Goal: Transaction & Acquisition: Purchase product/service

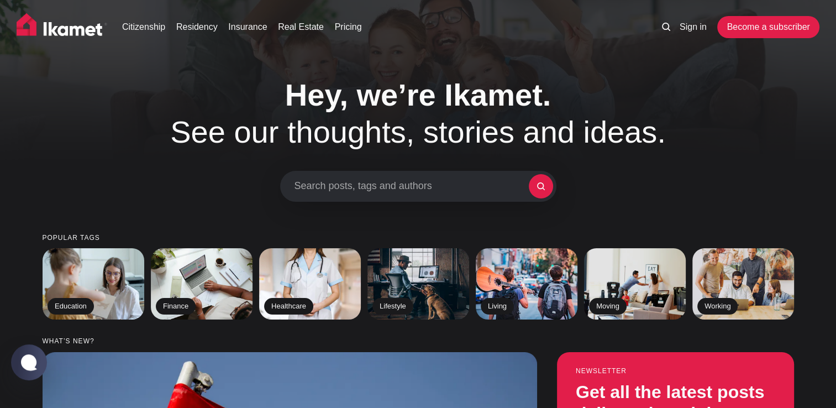
click at [734, 114] on div "Hey, we’re Ikamet. See our thoughts, stories and ideas. Search posts, tags and …" at bounding box center [418, 138] width 835 height 125
click at [323, 266] on img at bounding box center [310, 282] width 104 height 72
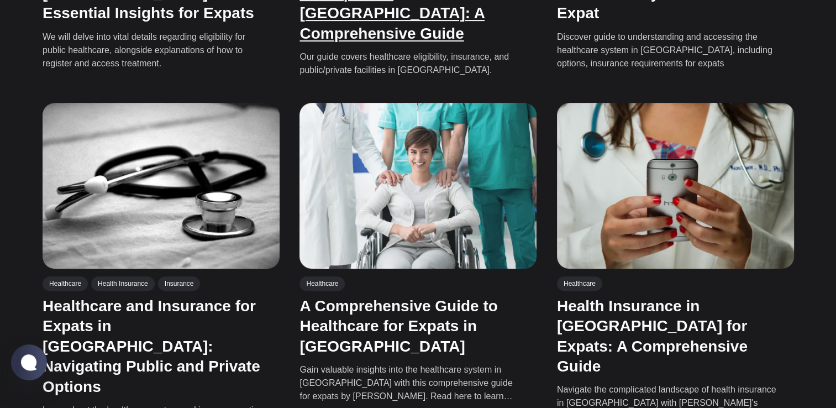
scroll to position [540, 0]
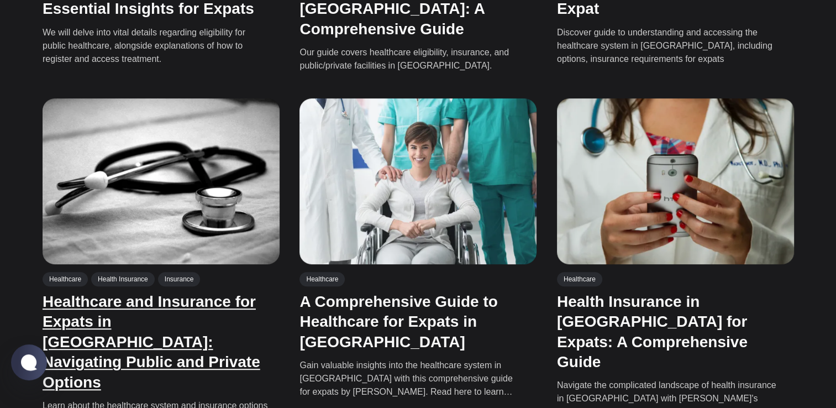
click at [192, 329] on link "Healthcare and Insurance for Expats in [GEOGRAPHIC_DATA]: Navigating Public and…" at bounding box center [152, 342] width 218 height 98
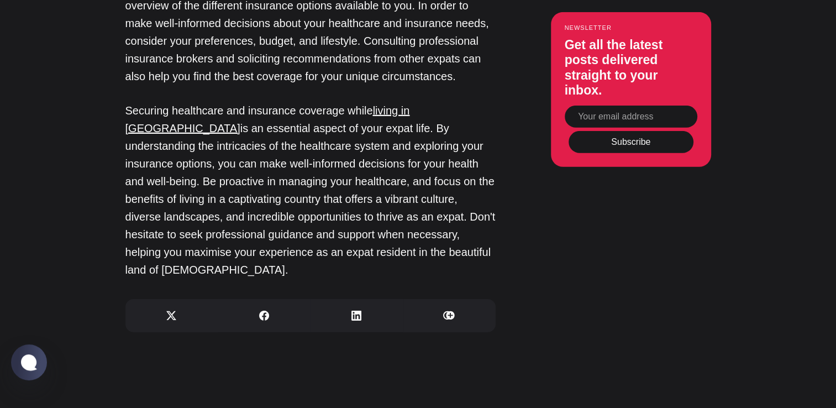
scroll to position [3429, 0]
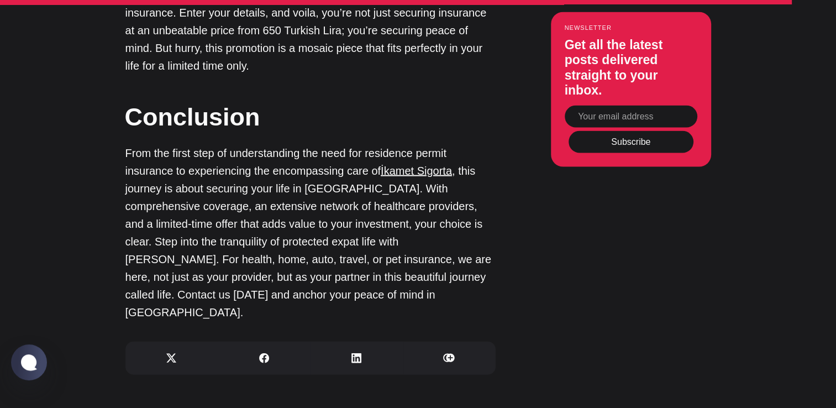
scroll to position [2383, 0]
click at [414, 165] on link "İkamet Sigorta" at bounding box center [416, 171] width 71 height 12
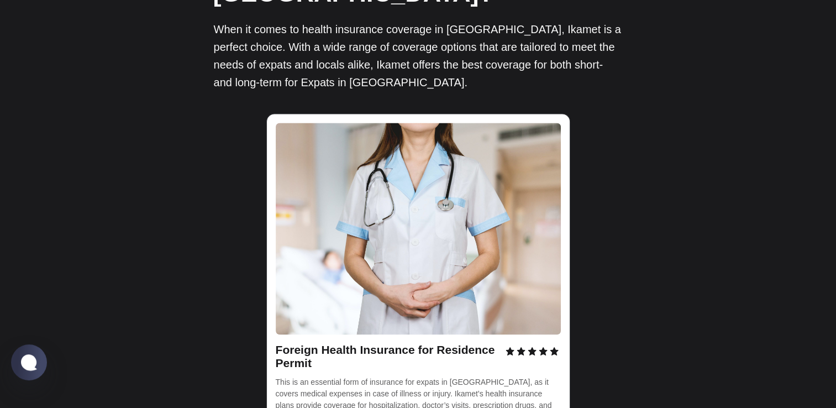
scroll to position [1509, 0]
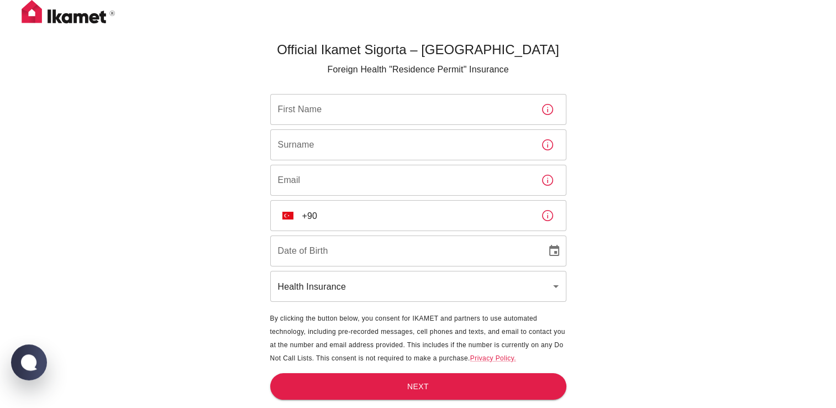
click at [295, 109] on input "First Name" at bounding box center [401, 109] width 262 height 31
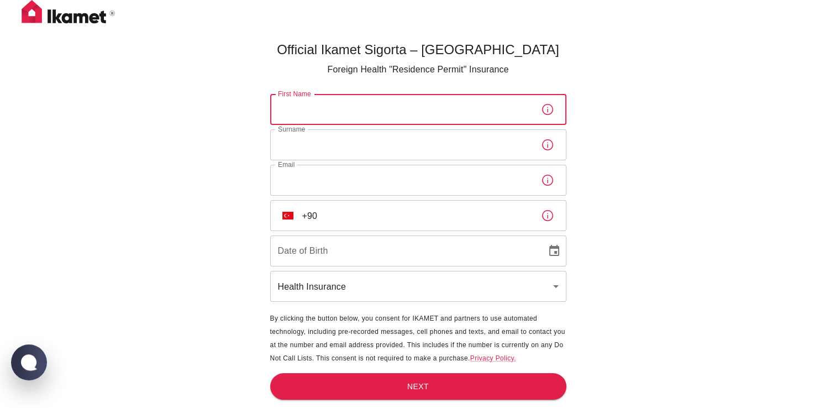
type input "Cem Huseyin"
type input "Irmak"
type input "[EMAIL_ADDRESS][DOMAIN_NAME]"
type input "[DATE]"
click at [330, 219] on input "+90" at bounding box center [417, 215] width 230 height 31
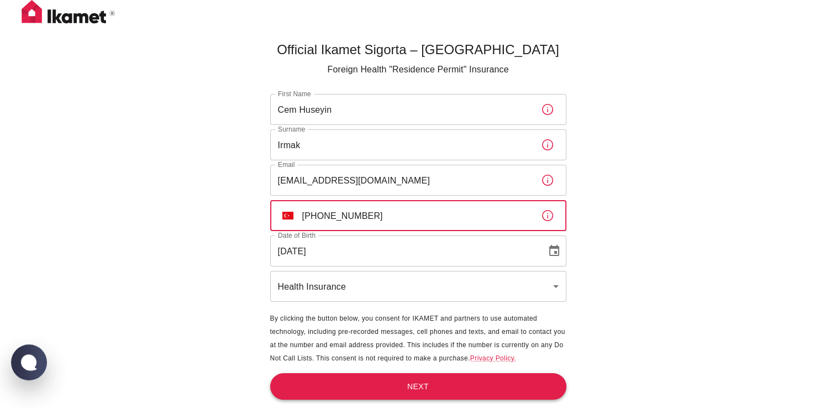
type input "[PHONE_NUMBER]"
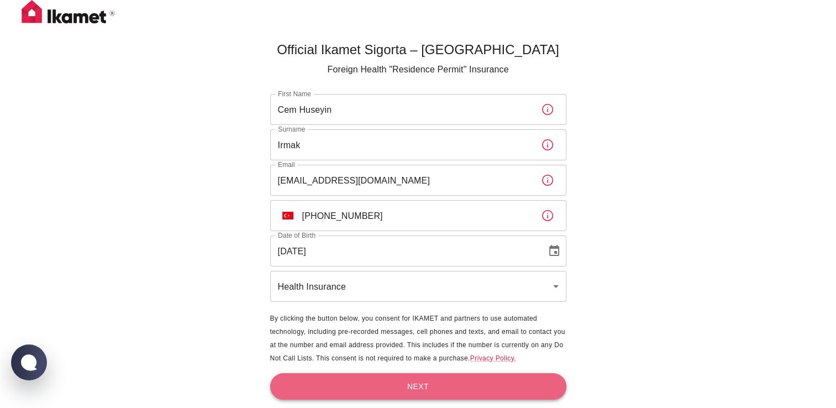
click at [404, 388] on button "Next" at bounding box center [418, 386] width 296 height 27
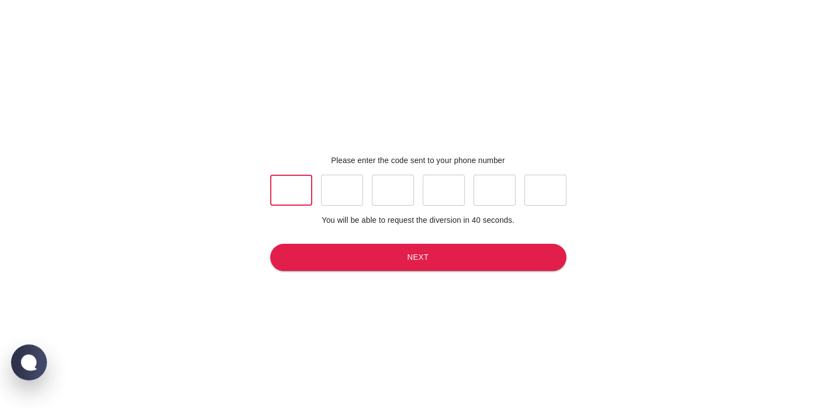
click at [291, 187] on input "text" at bounding box center [291, 190] width 42 height 31
type input "5"
type input "3"
type input "5"
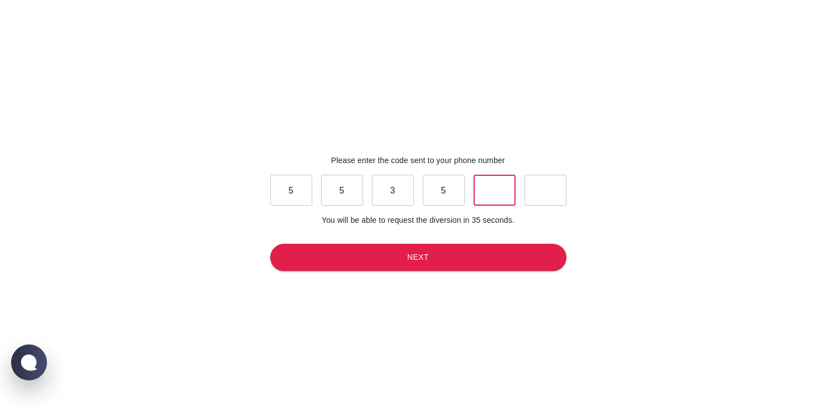
type input "1"
type input "4"
click at [304, 241] on div "Please enter the code sent to your phone number 5 ​ 5 ​ 3 ​ 5 ​ 1 ​ 4 ​ You wil…" at bounding box center [418, 213] width 305 height 408
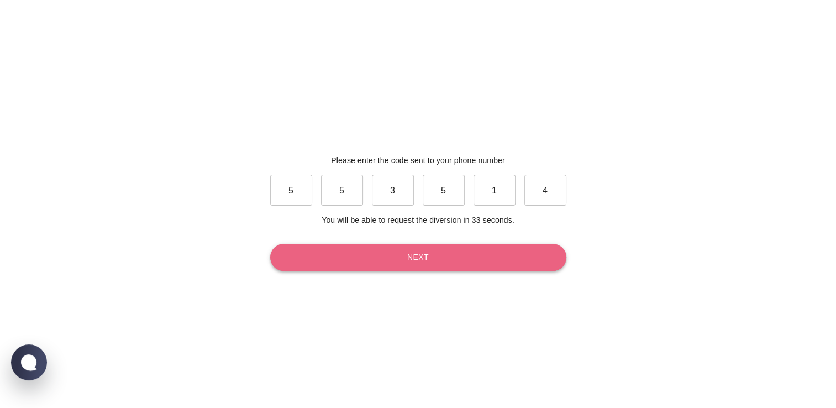
click at [306, 254] on button "Next" at bounding box center [418, 257] width 296 height 27
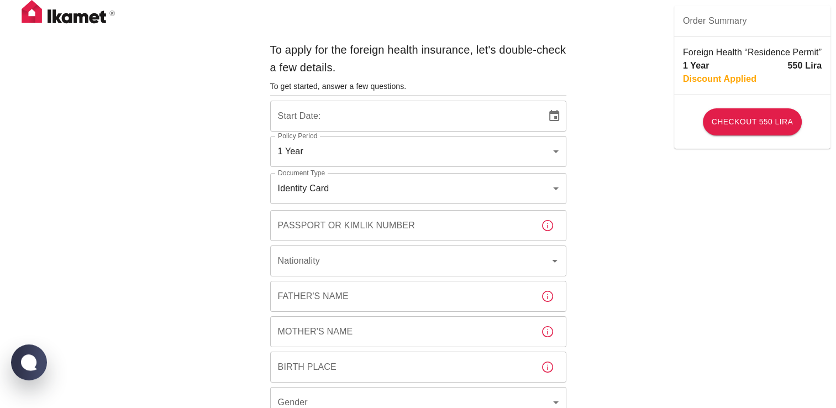
type input "[DATE]"
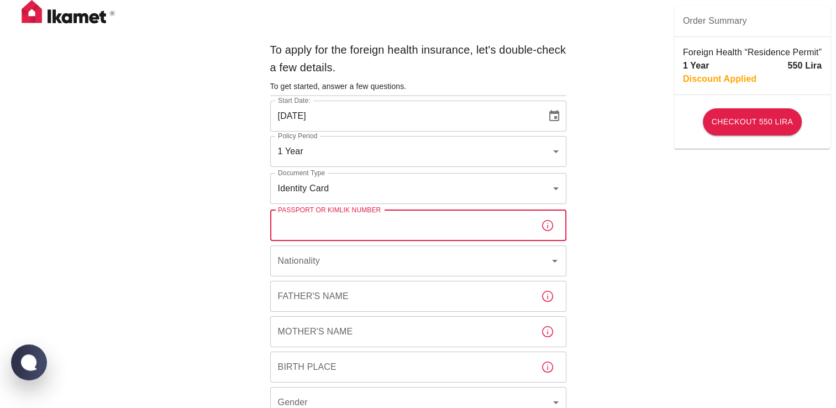
click at [313, 229] on input "Passport or Kimlik Number" at bounding box center [401, 225] width 262 height 31
type input "144460073"
click at [318, 270] on input "Nationality" at bounding box center [402, 260] width 255 height 21
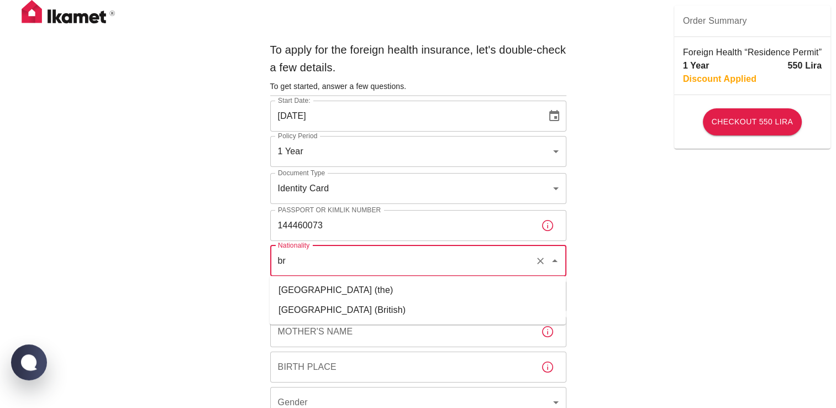
type input "b"
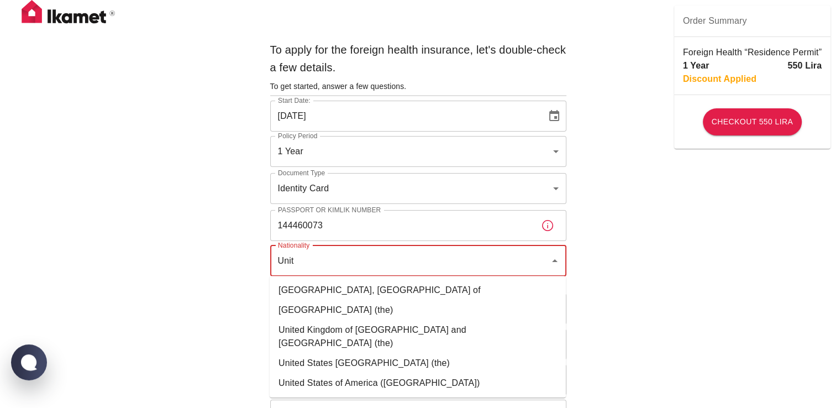
click at [322, 337] on li "United Kingdom of [GEOGRAPHIC_DATA] and [GEOGRAPHIC_DATA] (the)" at bounding box center [418, 336] width 296 height 33
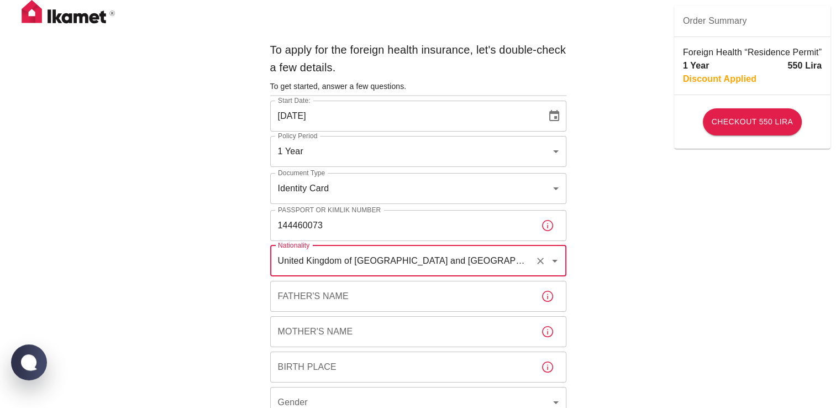
type input "United Kingdom of [GEOGRAPHIC_DATA] and [GEOGRAPHIC_DATA] (the)"
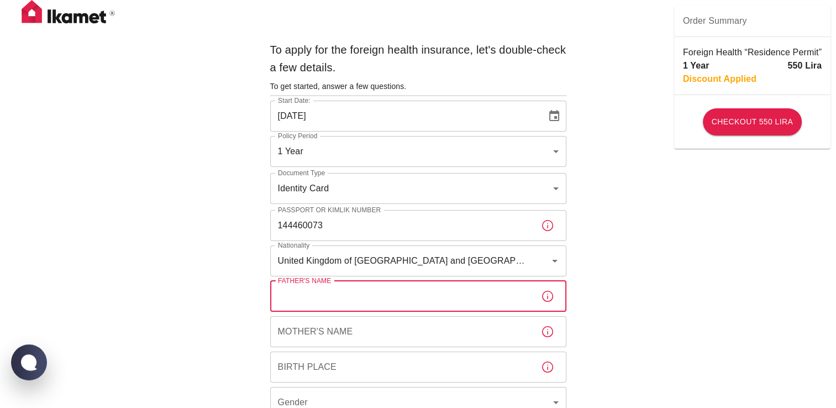
click at [296, 302] on input "Father's Name" at bounding box center [401, 296] width 262 height 31
type input "[PERSON_NAME]"
click at [312, 337] on input "Mother's Name" at bounding box center [401, 331] width 262 height 31
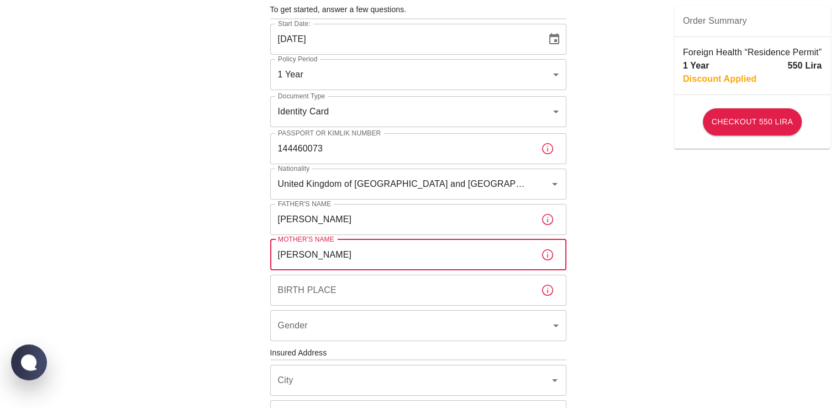
scroll to position [89, 0]
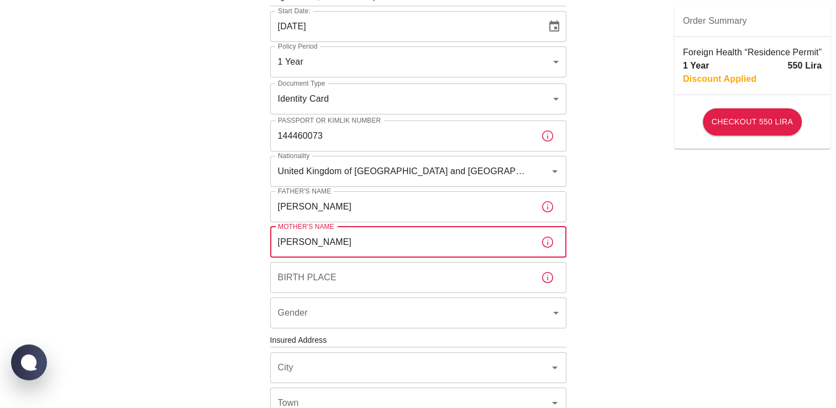
type input "[PERSON_NAME]"
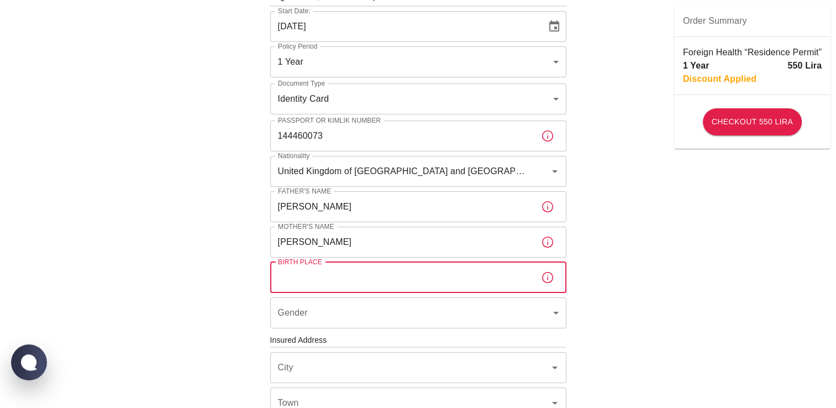
click at [326, 280] on input "Birth Place" at bounding box center [401, 277] width 262 height 31
type input "[GEOGRAPHIC_DATA]"
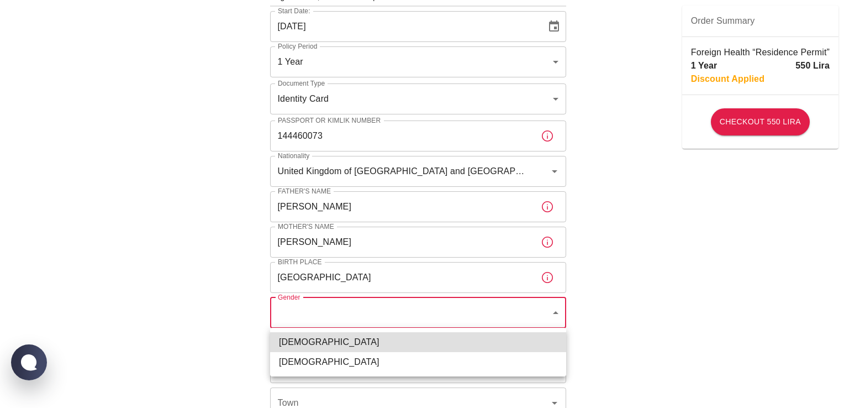
click at [329, 310] on body "To apply for the foreign health insurance, let's double-check a few details. To…" at bounding box center [422, 339] width 844 height 856
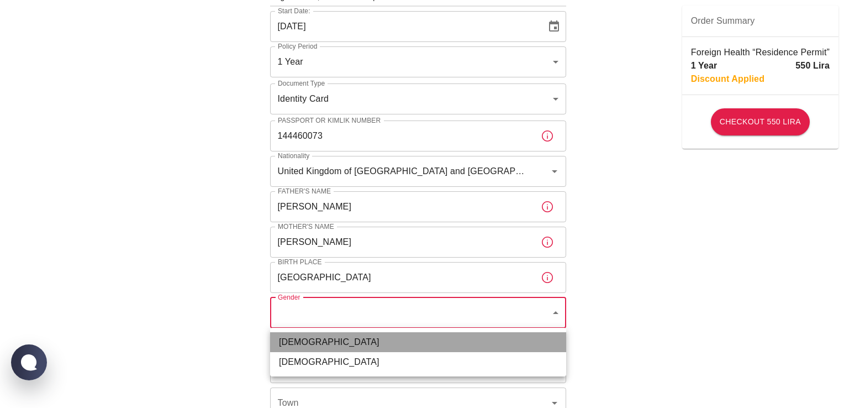
click at [311, 341] on li "[DEMOGRAPHIC_DATA]" at bounding box center [418, 342] width 296 height 20
type input "[DEMOGRAPHIC_DATA]"
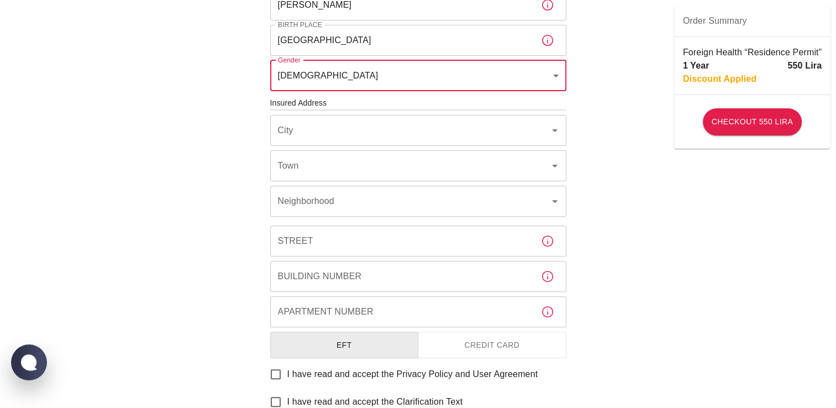
scroll to position [335, 0]
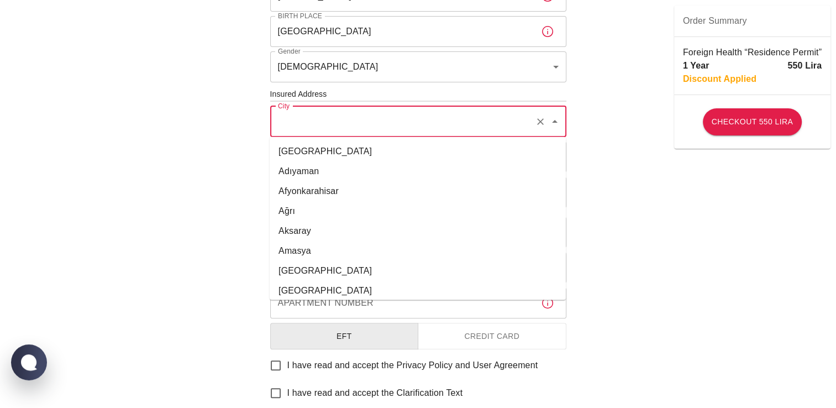
click at [323, 121] on input "City" at bounding box center [402, 121] width 255 height 21
click at [316, 146] on li "[GEOGRAPHIC_DATA]" at bounding box center [418, 151] width 296 height 20
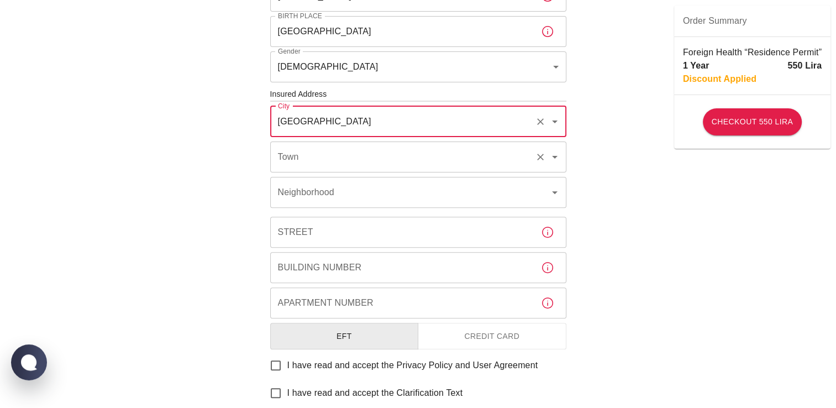
type input "[GEOGRAPHIC_DATA]"
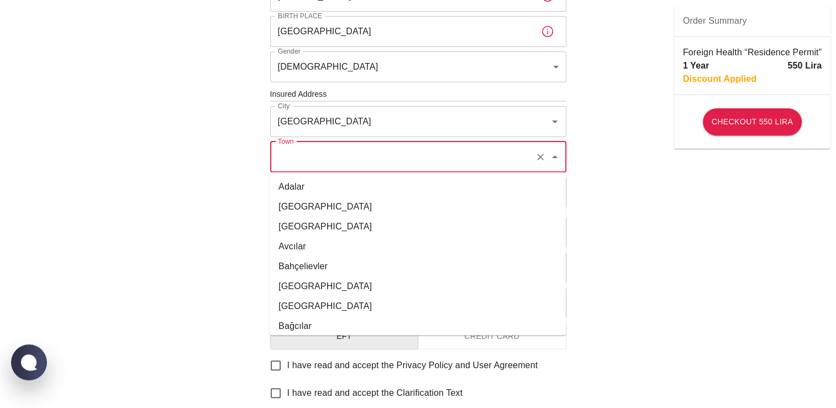
click at [304, 161] on input "Town" at bounding box center [402, 156] width 255 height 21
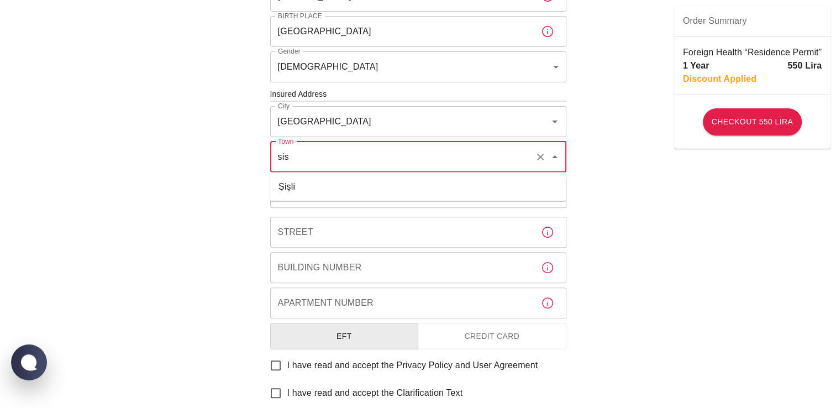
click at [311, 193] on li "Şişli" at bounding box center [418, 186] width 296 height 20
type input "Şişli"
click at [312, 197] on div "Neighborhood Neighborhood" at bounding box center [418, 192] width 296 height 31
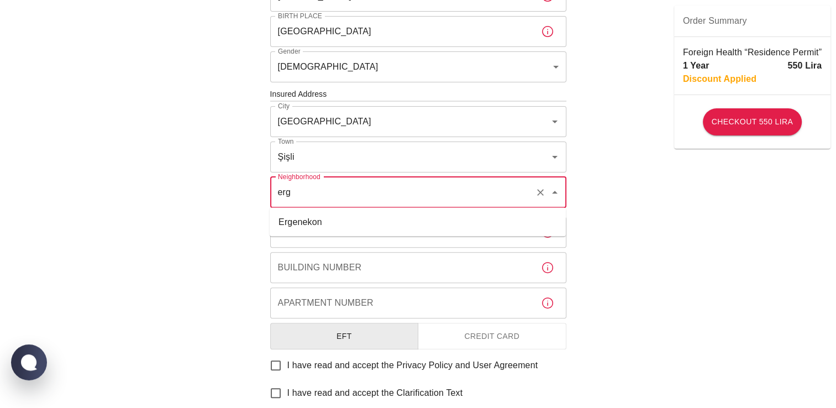
click at [316, 228] on li "Ergenekon" at bounding box center [418, 222] width 296 height 20
type input "Ergenekon"
click at [317, 231] on input "Street" at bounding box center [401, 232] width 262 height 31
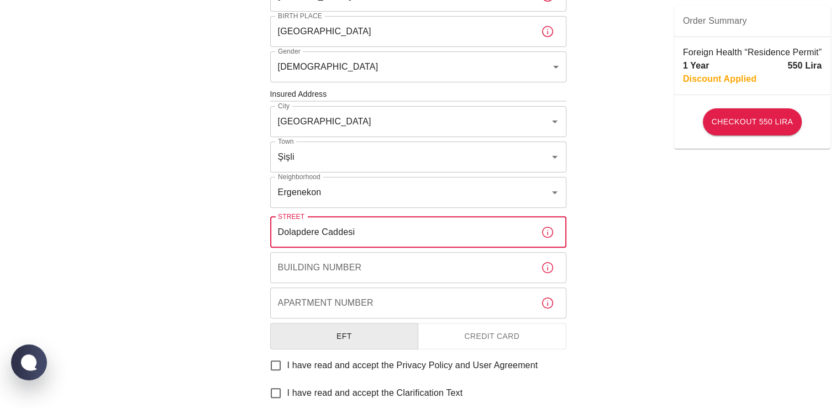
type input "Dolapdere Caddesi"
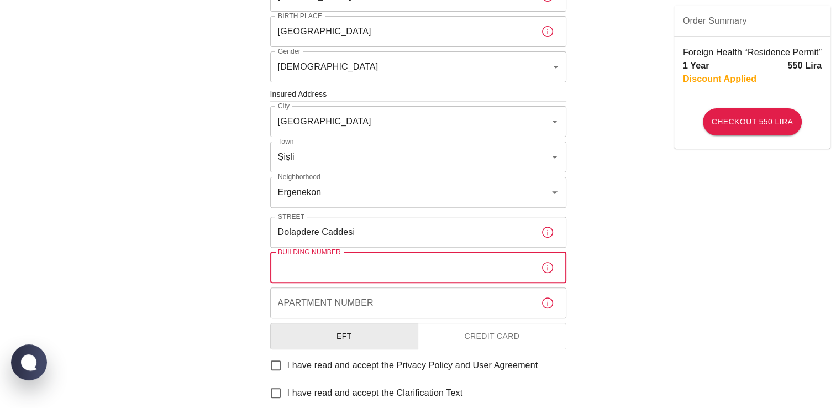
click at [309, 268] on input "Building Number" at bounding box center [401, 267] width 262 height 31
type input "190"
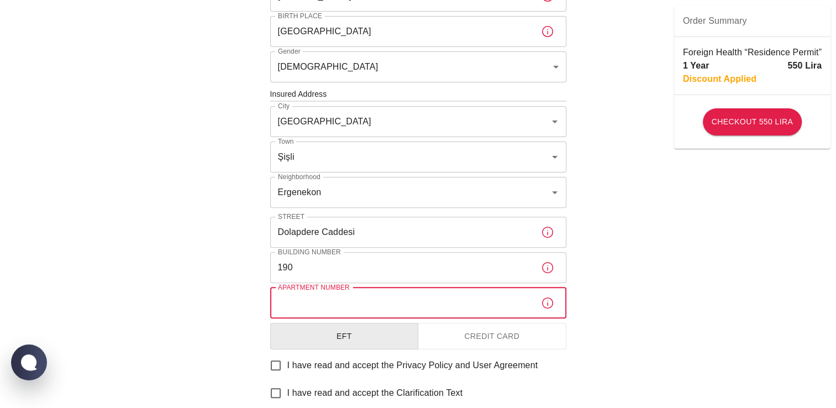
click at [320, 304] on input "Apartment Number" at bounding box center [401, 302] width 262 height 31
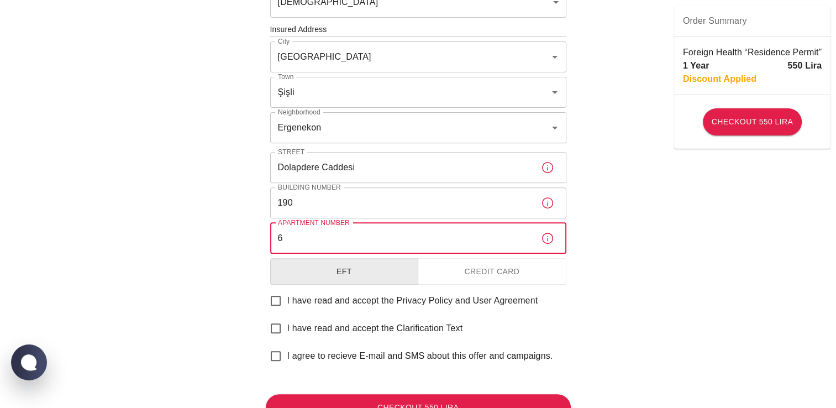
scroll to position [404, 0]
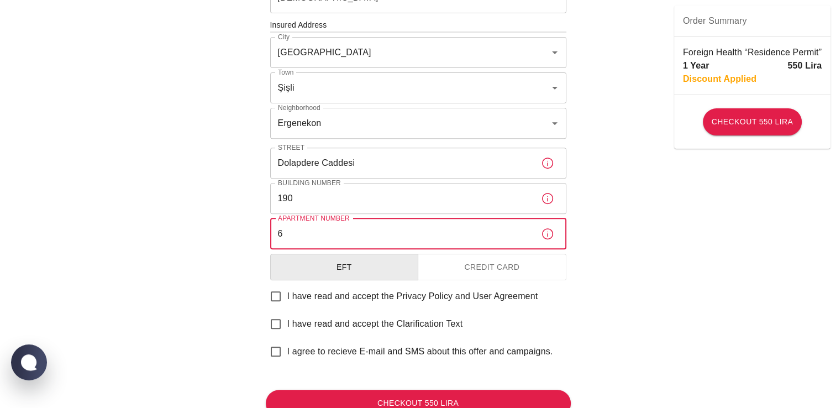
type input "6"
click at [278, 295] on input "I have read and accept the Privacy Policy and User Agreement" at bounding box center [275, 295] width 23 height 23
checkbox input "true"
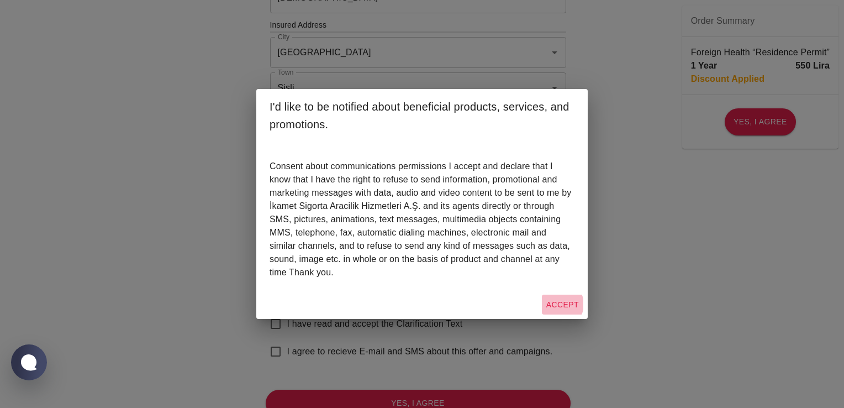
click at [561, 304] on button "Accept" at bounding box center [562, 304] width 41 height 20
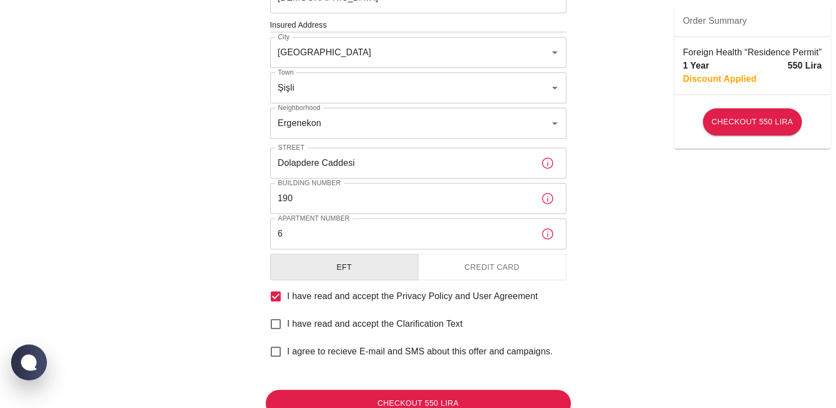
click at [307, 324] on span "I have read and accept the Clarification Text" at bounding box center [375, 323] width 176 height 13
click at [287, 324] on input "I have read and accept the Clarification Text" at bounding box center [275, 323] width 23 height 23
checkbox input "true"
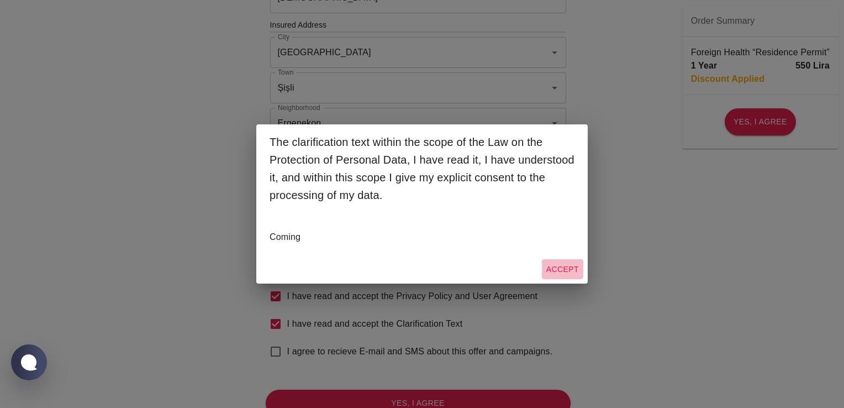
click at [561, 266] on button "Accept" at bounding box center [562, 269] width 41 height 20
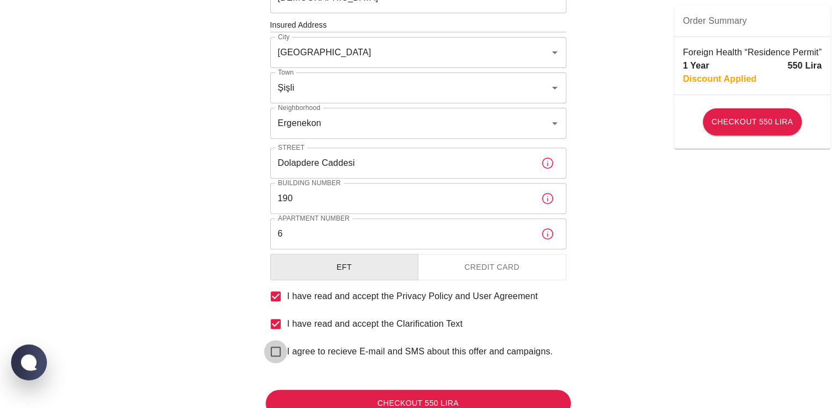
click at [282, 351] on input "I agree to recieve E-mail and SMS about this offer and campaigns." at bounding box center [275, 351] width 23 height 23
checkbox input "true"
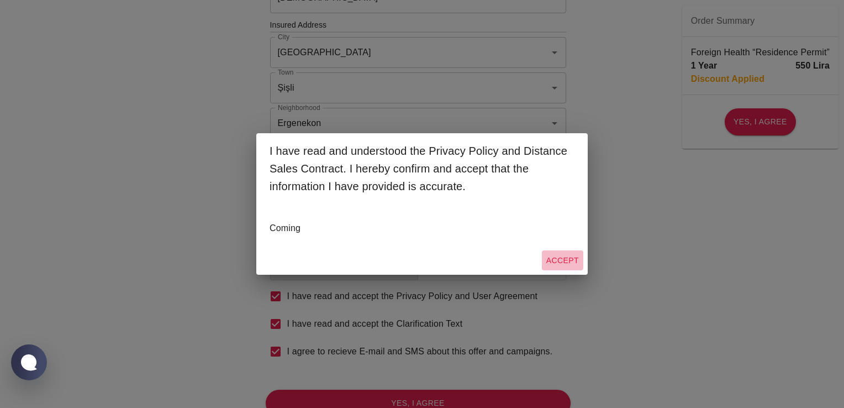
click at [563, 255] on button "Accept" at bounding box center [562, 260] width 41 height 20
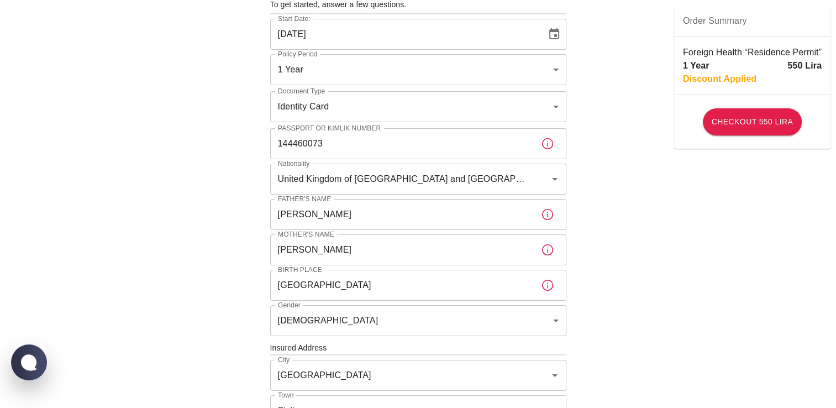
scroll to position [0, 0]
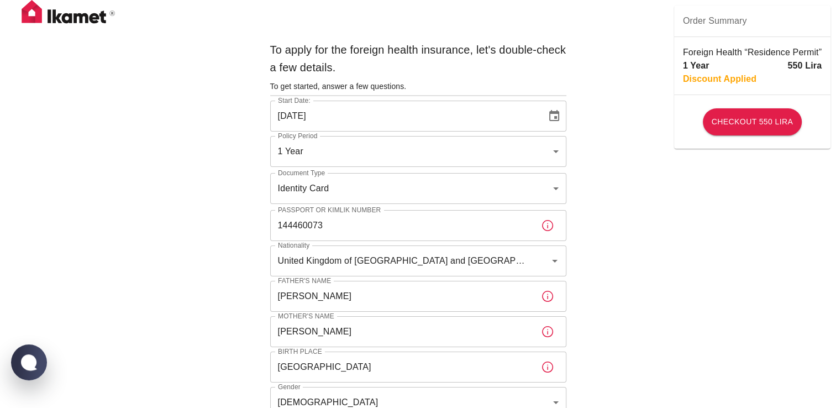
click at [340, 233] on input "144460073" at bounding box center [401, 225] width 262 height 31
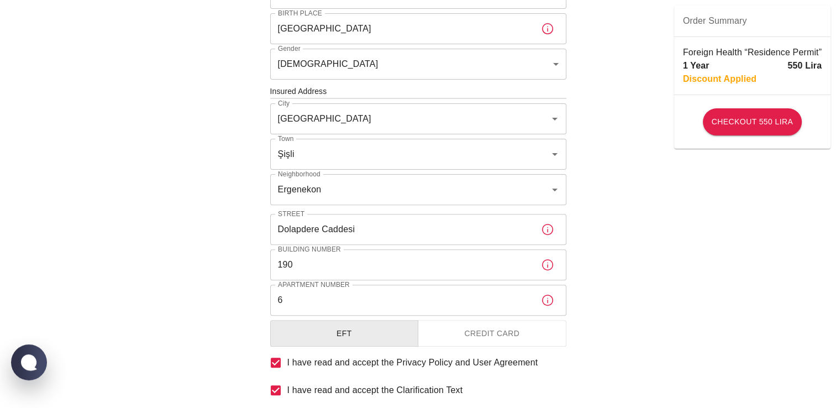
scroll to position [447, 0]
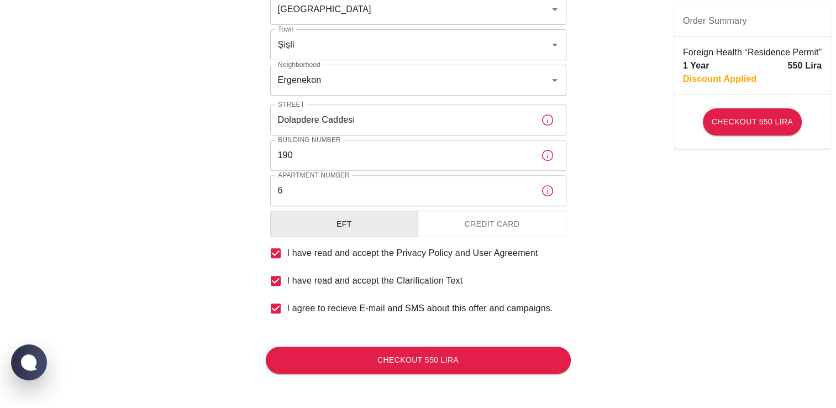
type input "144460076"
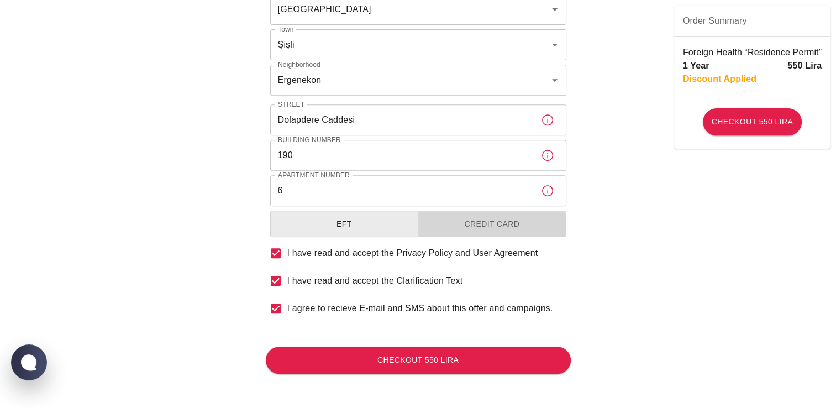
click at [472, 224] on button "Credit Card" at bounding box center [492, 223] width 149 height 27
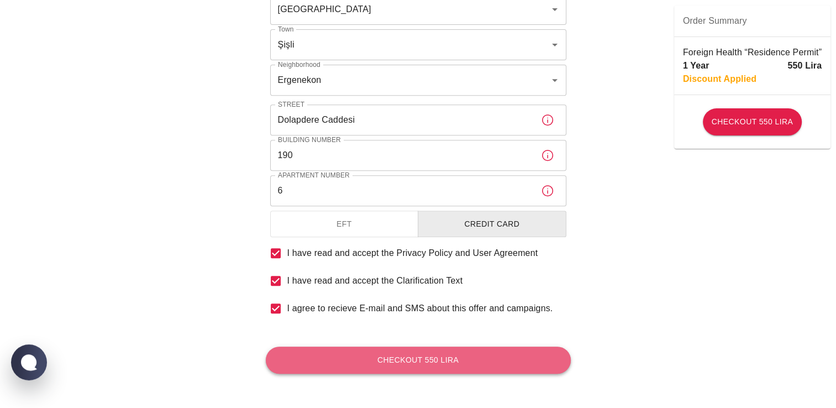
click at [425, 365] on button "Checkout 550 Lira" at bounding box center [418, 359] width 305 height 27
